Goal: Transaction & Acquisition: Purchase product/service

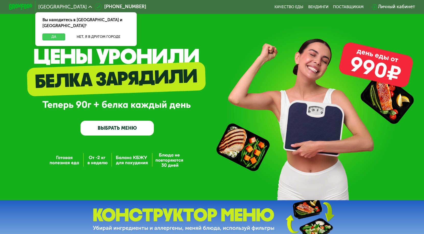
click at [57, 33] on button "Да" at bounding box center [53, 36] width 23 height 7
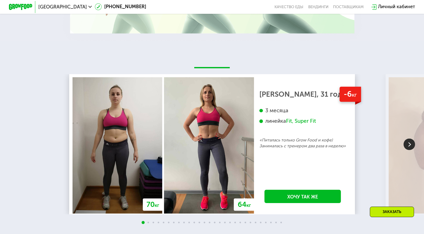
scroll to position [605, 0]
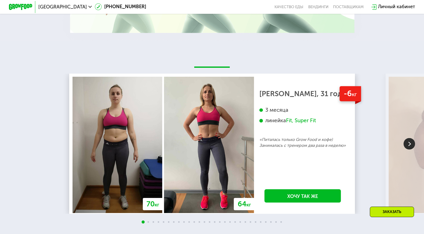
click at [411, 144] on img at bounding box center [408, 143] width 11 height 11
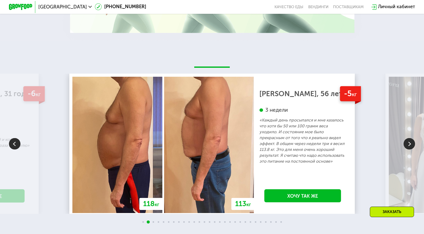
click at [411, 144] on img at bounding box center [408, 143] width 11 height 11
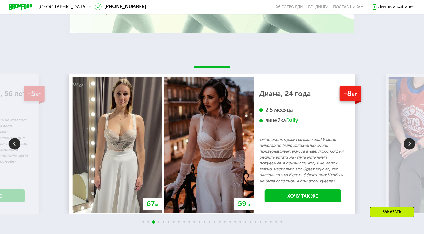
click at [410, 143] on img at bounding box center [408, 143] width 11 height 11
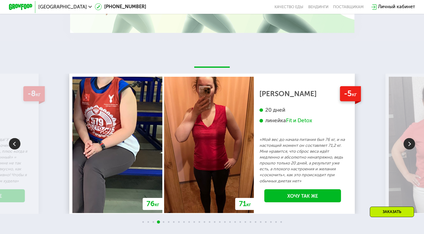
click at [410, 143] on img at bounding box center [408, 143] width 11 height 11
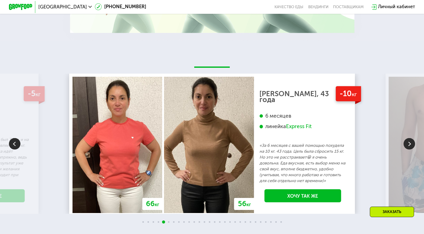
click at [410, 143] on img at bounding box center [408, 143] width 11 height 11
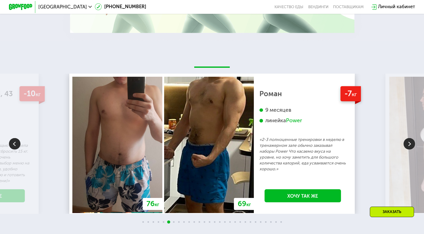
click at [410, 143] on img at bounding box center [408, 143] width 11 height 11
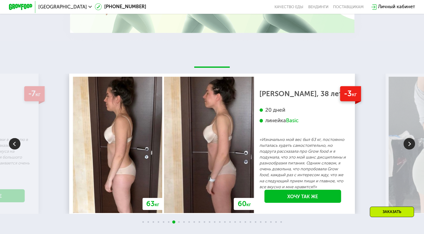
click at [410, 143] on img at bounding box center [408, 143] width 11 height 11
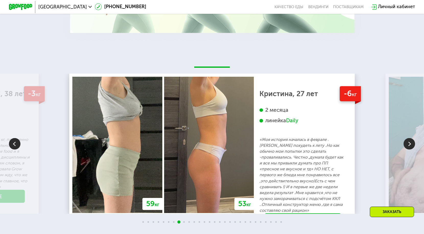
click at [410, 143] on img at bounding box center [408, 143] width 11 height 11
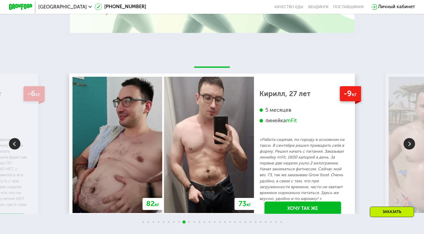
click at [410, 143] on img at bounding box center [408, 143] width 11 height 11
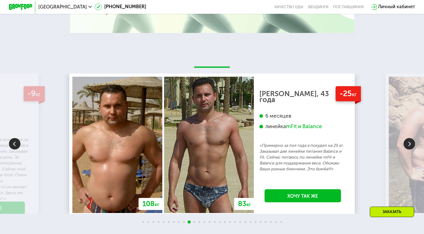
click at [408, 145] on img at bounding box center [408, 143] width 11 height 11
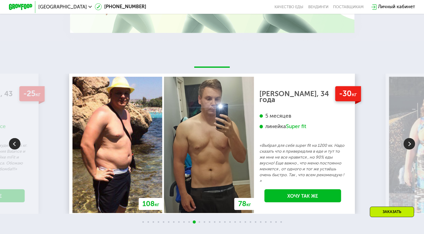
click at [409, 143] on img at bounding box center [408, 143] width 11 height 11
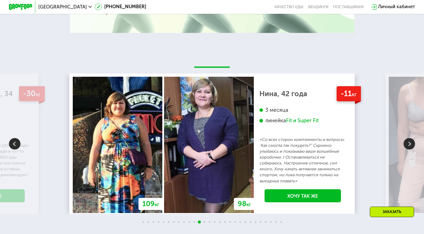
click at [409, 143] on img at bounding box center [408, 143] width 11 height 11
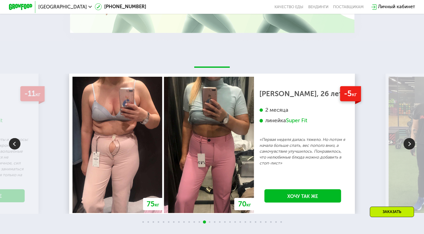
click at [409, 143] on img at bounding box center [408, 143] width 11 height 11
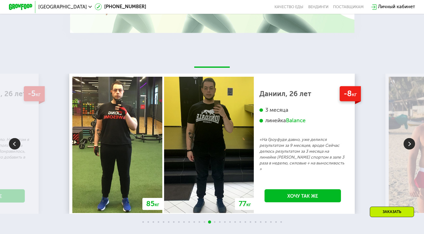
click at [409, 143] on img at bounding box center [408, 143] width 11 height 11
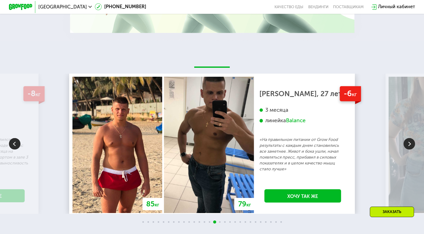
click at [409, 143] on img at bounding box center [408, 143] width 11 height 11
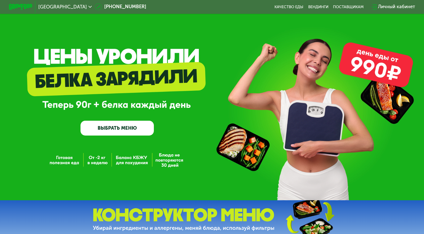
scroll to position [0, 0]
click at [123, 130] on link "ВЫБРАТЬ МЕНЮ" at bounding box center [116, 128] width 73 height 15
click at [111, 126] on link "ВЫБРАТЬ МЕНЮ" at bounding box center [116, 128] width 73 height 15
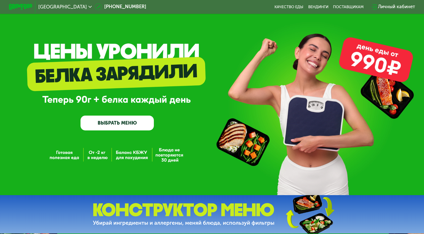
scroll to position [5, 0]
